Goal: Information Seeking & Learning: Find specific page/section

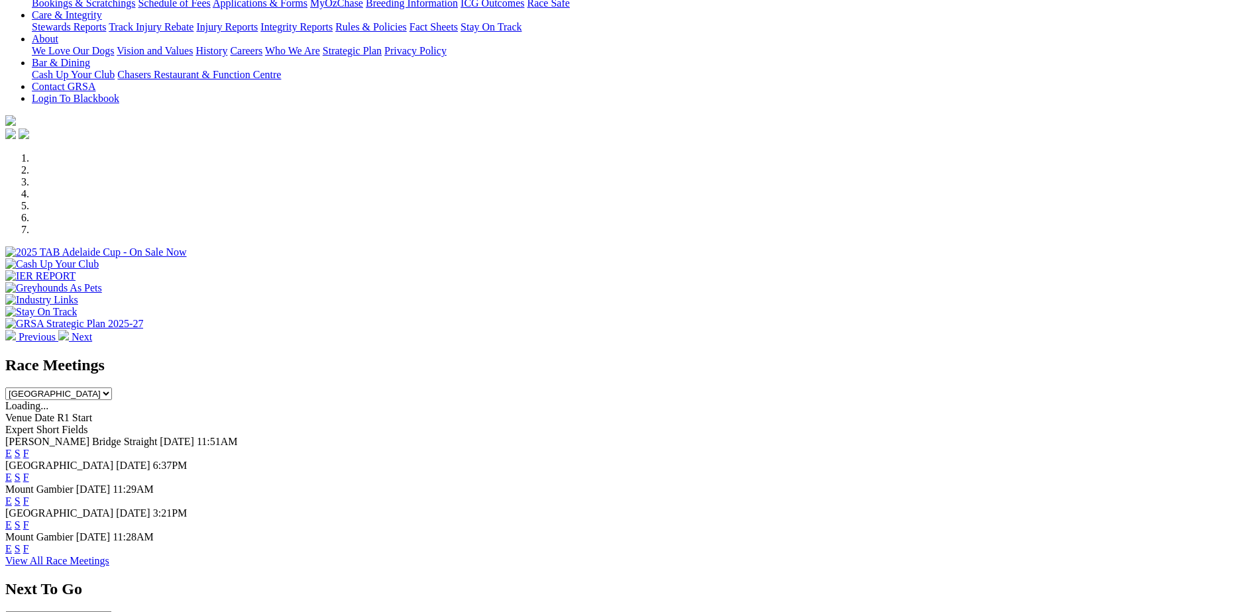
scroll to position [331, 0]
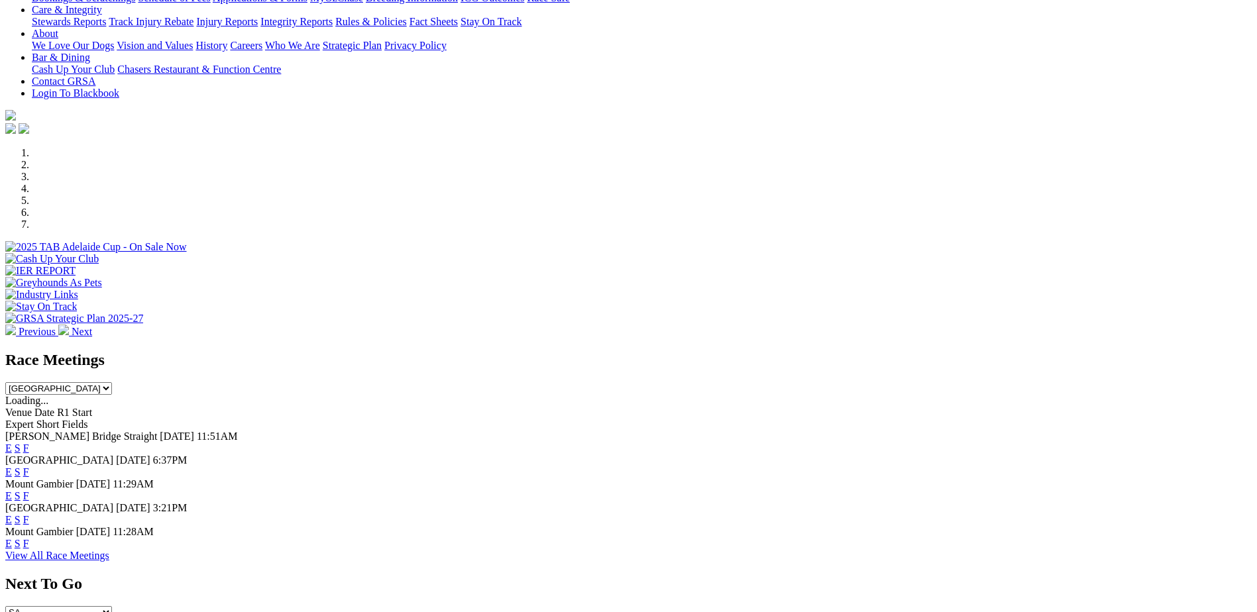
click at [29, 466] on link "F" at bounding box center [26, 471] width 6 height 11
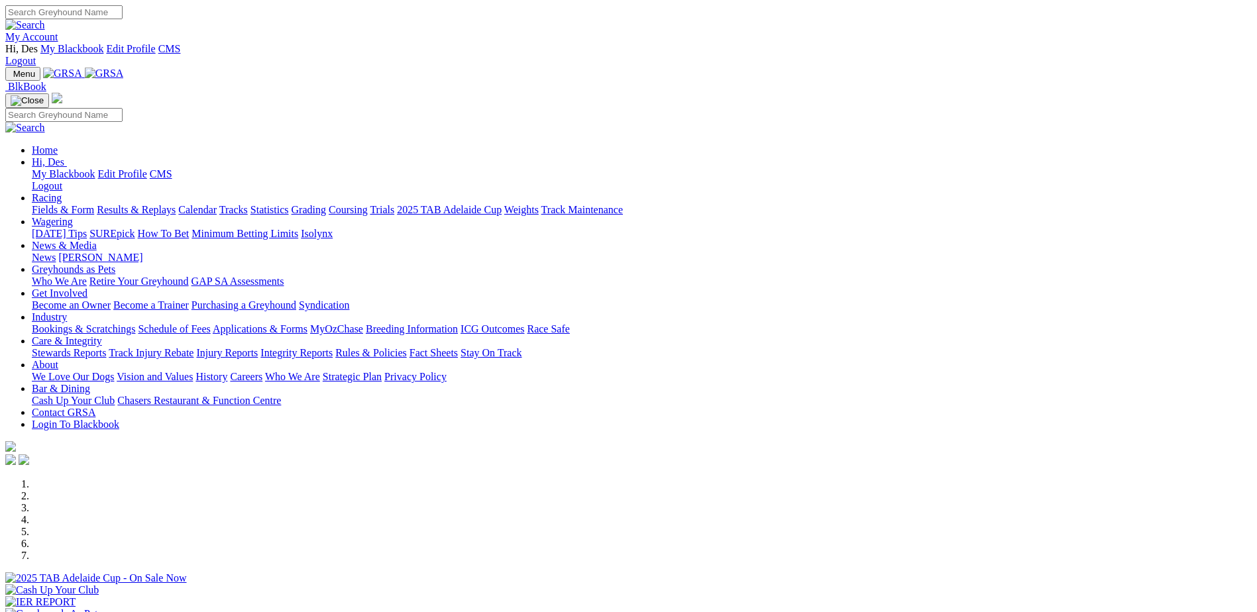
scroll to position [331, 0]
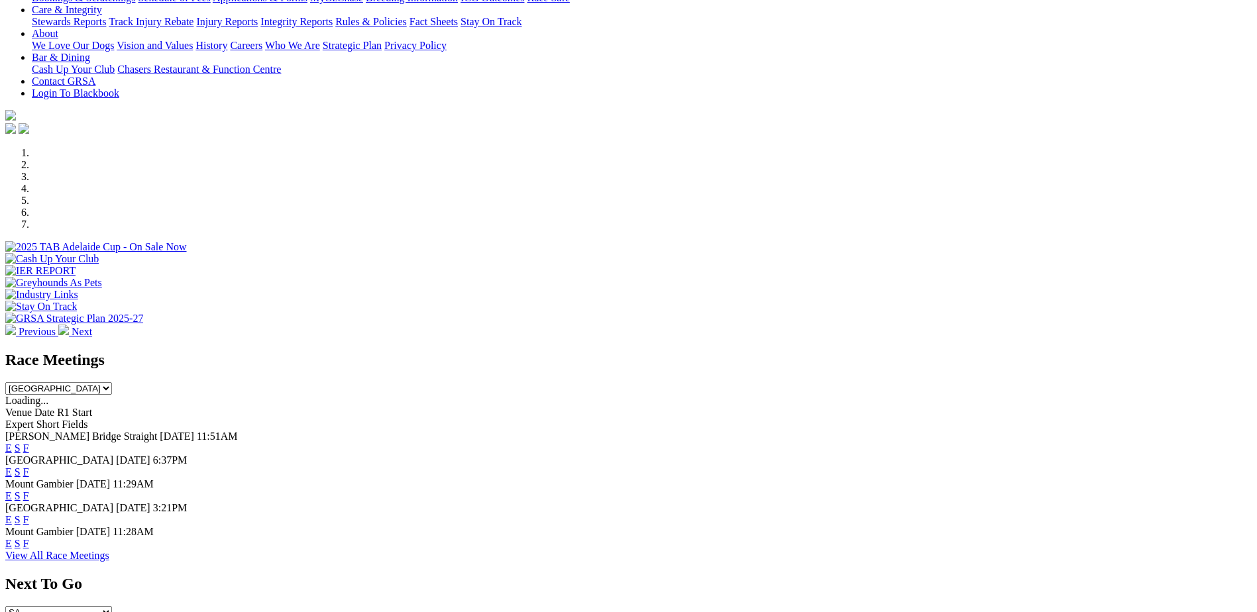
click at [29, 443] on link "F" at bounding box center [26, 448] width 6 height 11
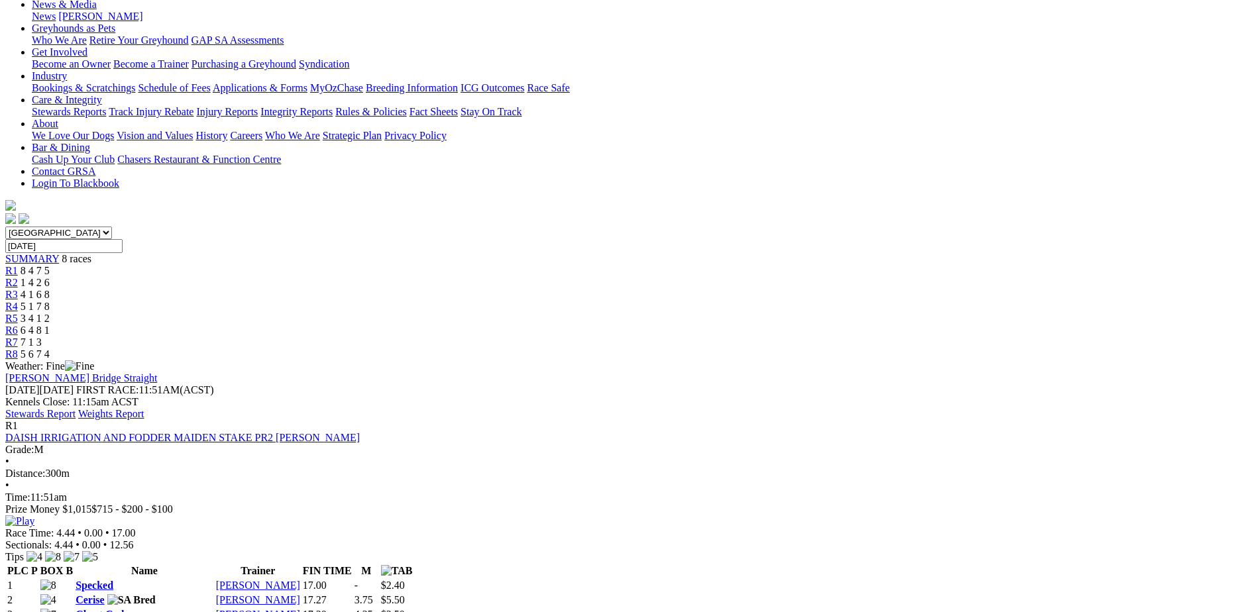
scroll to position [132, 0]
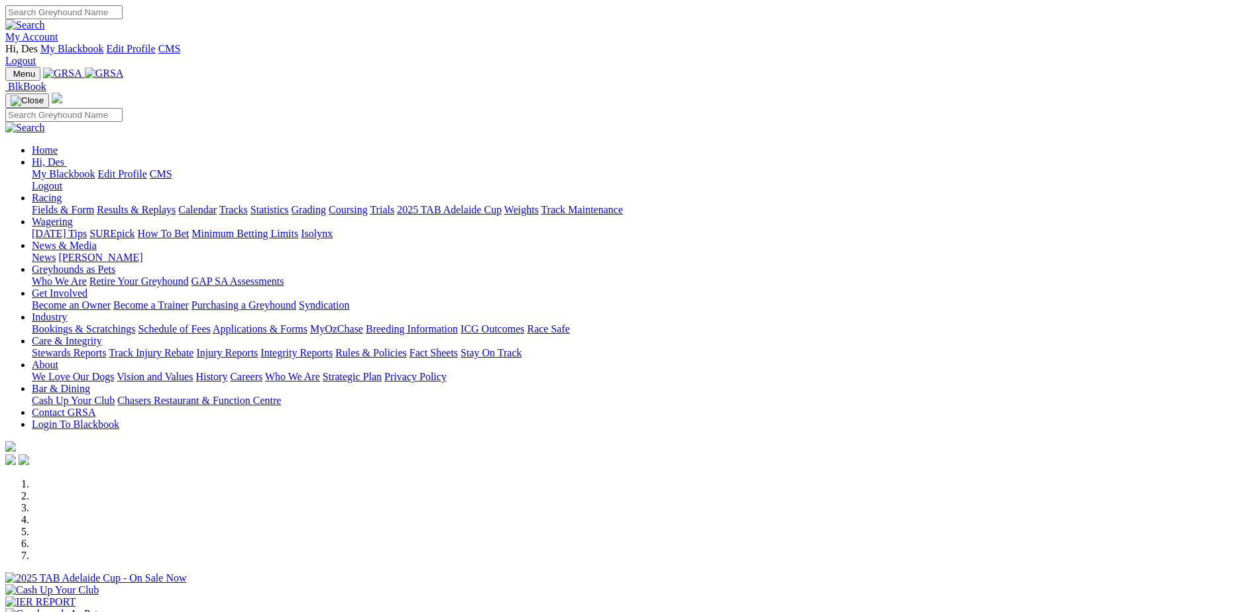
scroll to position [331, 0]
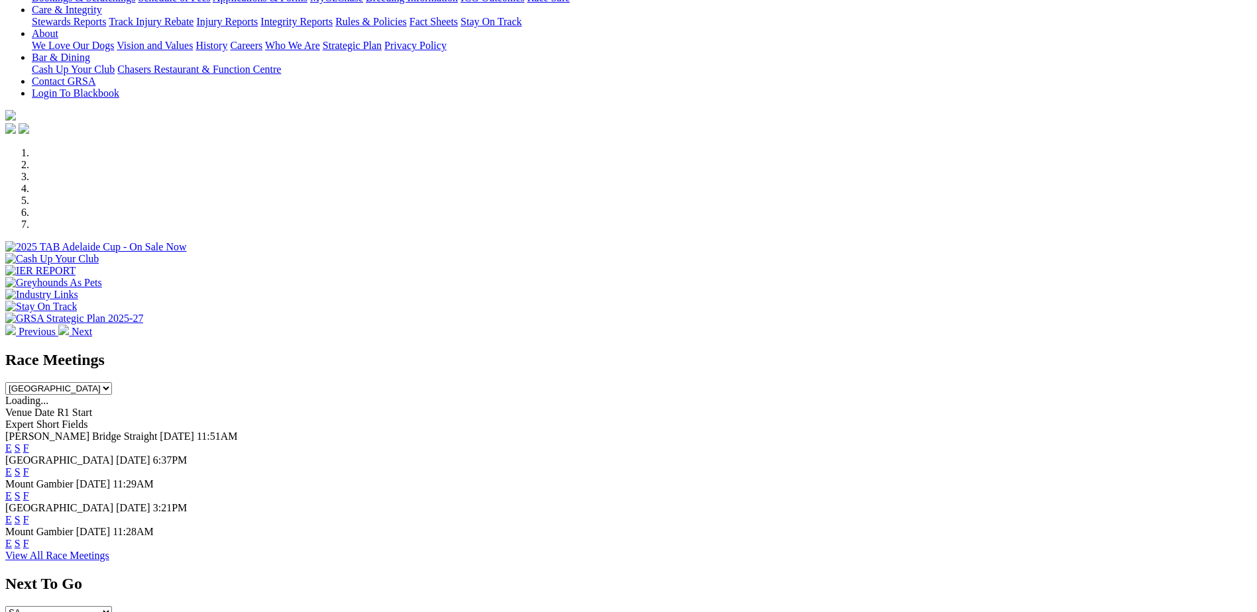
click at [29, 514] on link "F" at bounding box center [26, 519] width 6 height 11
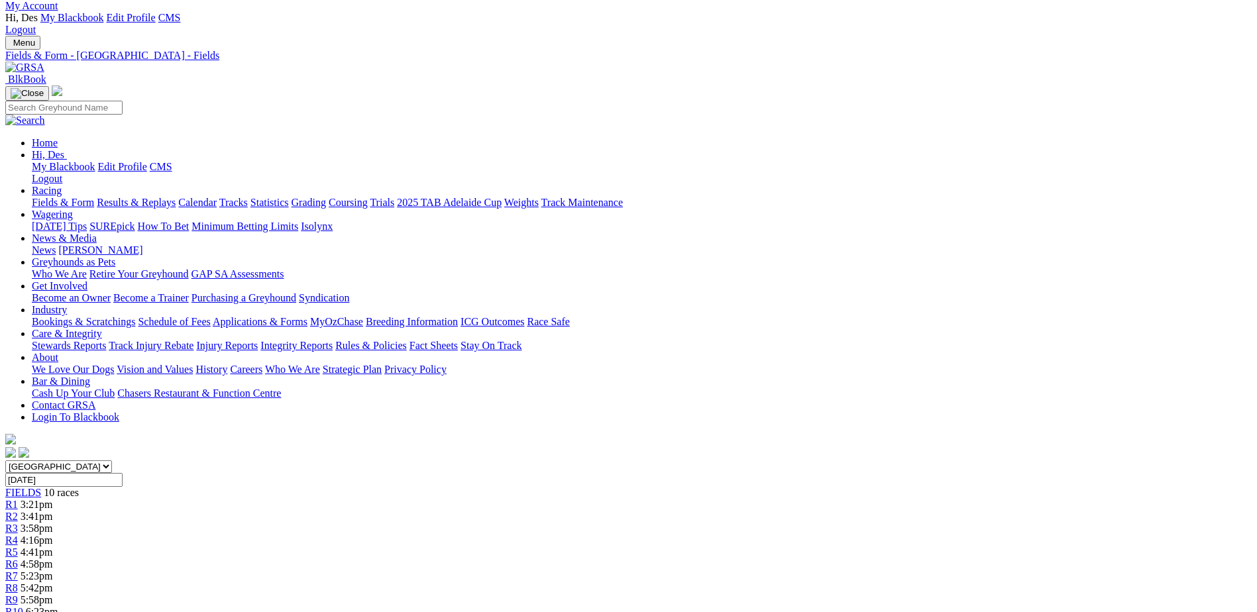
scroll to position [5, 0]
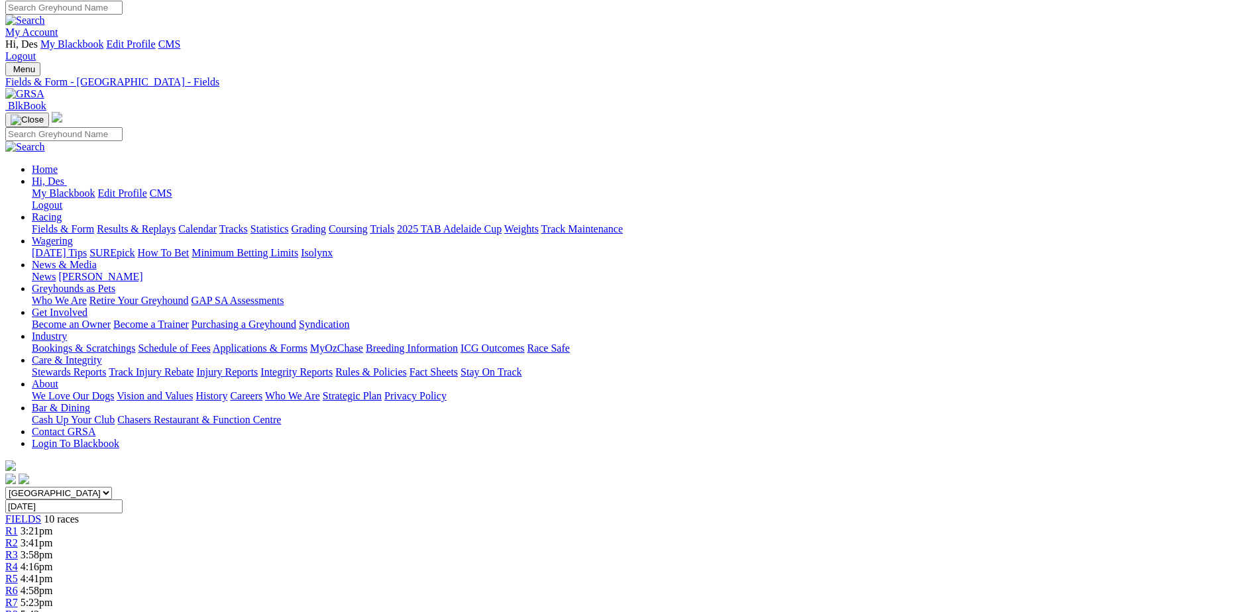
click at [123, 500] on input "[DATE]" at bounding box center [63, 507] width 117 height 14
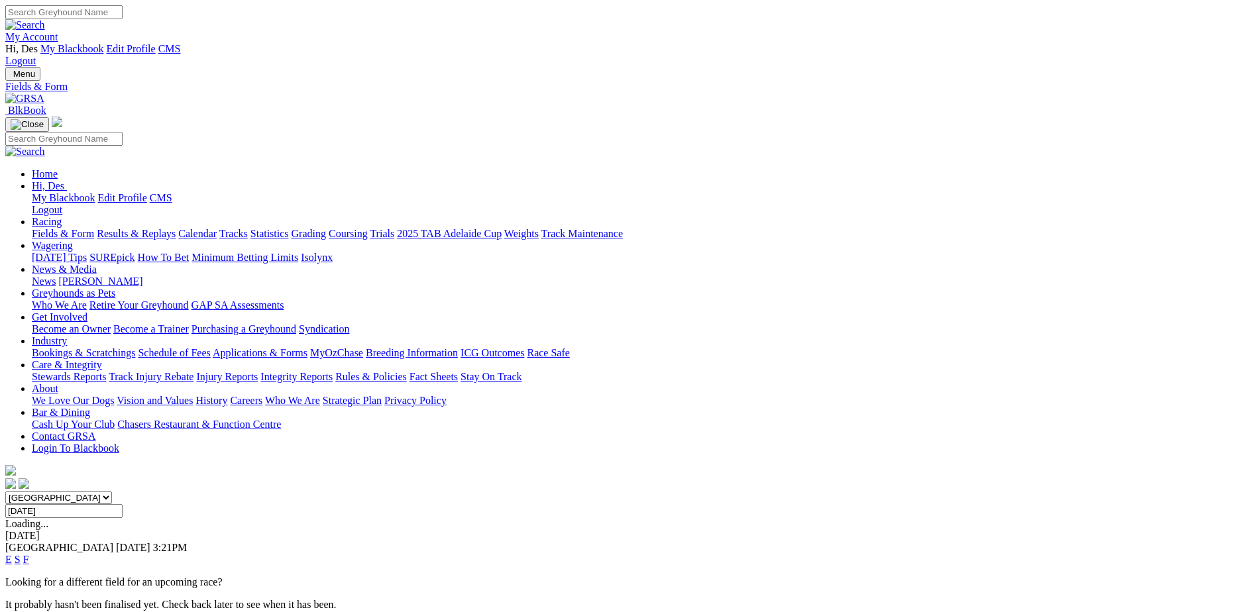
click at [123, 504] on input "Friday, 22 Aug 2025" at bounding box center [63, 511] width 117 height 14
click at [123, 504] on input "Today, 20 Aug 2025" at bounding box center [63, 511] width 117 height 14
type input "[DATE]"
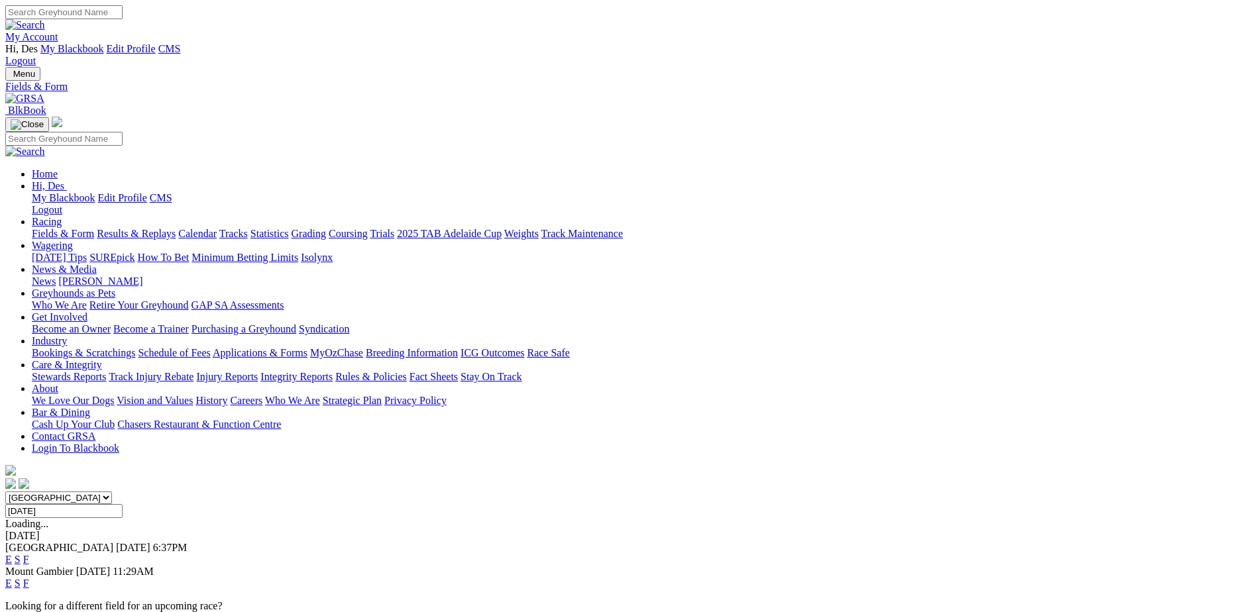
click at [29, 554] on link "F" at bounding box center [26, 559] width 6 height 11
